Goal: Information Seeking & Learning: Learn about a topic

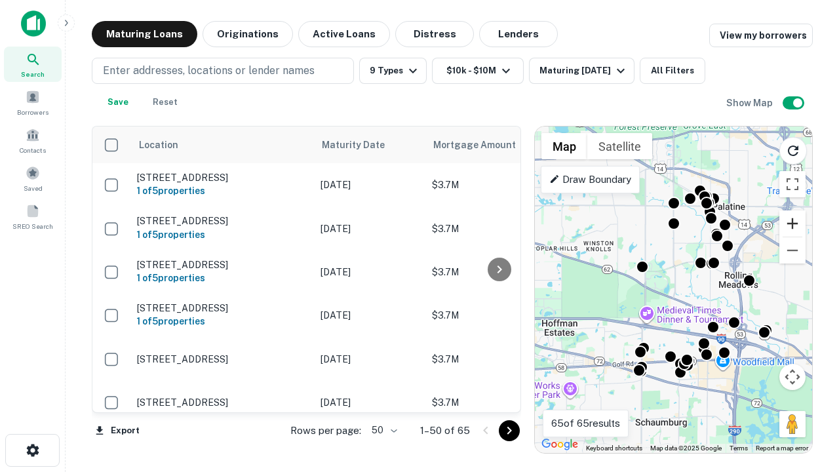
click at [793, 224] on button "Zoom in" at bounding box center [793, 224] width 26 height 26
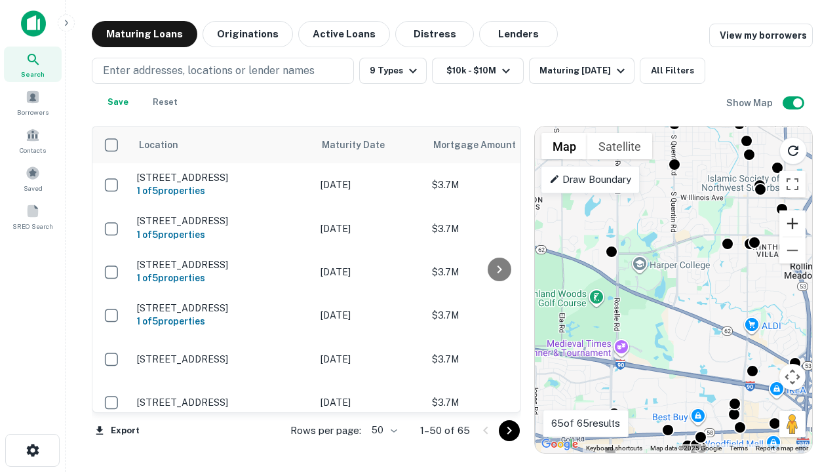
click at [793, 224] on button "Zoom in" at bounding box center [793, 224] width 26 height 26
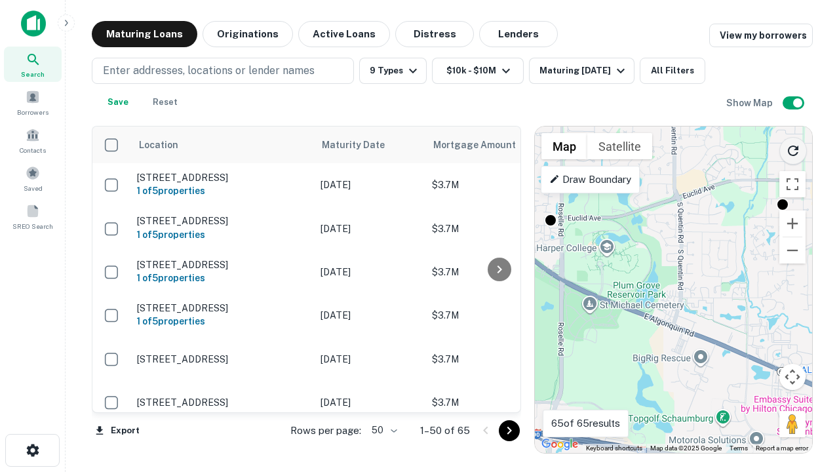
click at [794, 148] on icon "Reload search area" at bounding box center [794, 151] width 16 height 16
